Goal: Ask a question

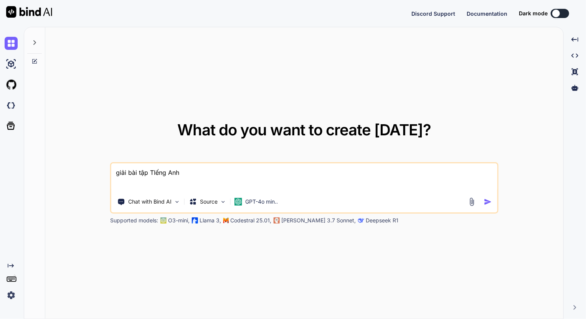
click at [36, 40] on icon at bounding box center [34, 43] width 6 height 6
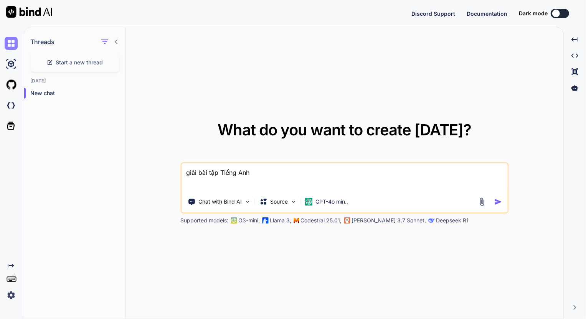
click at [12, 46] on img at bounding box center [11, 43] width 13 height 13
type textarea "x"
click at [12, 45] on img at bounding box center [11, 43] width 13 height 13
click at [106, 43] on icon "button" at bounding box center [104, 41] width 9 height 9
click at [105, 121] on div "Threads Start a new thread [DATE] New chat" at bounding box center [75, 173] width 102 height 292
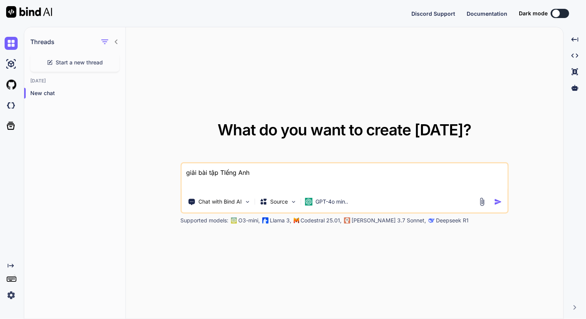
drag, startPoint x: 251, startPoint y: 168, endPoint x: 168, endPoint y: 165, distance: 82.6
click at [169, 165] on div "What do you want to create [DATE]? giải bài tập TIếng Anh Chat with Bind AI Sou…" at bounding box center [345, 173] width 438 height 292
type textarea "x"
